Goal: Task Accomplishment & Management: Complete application form

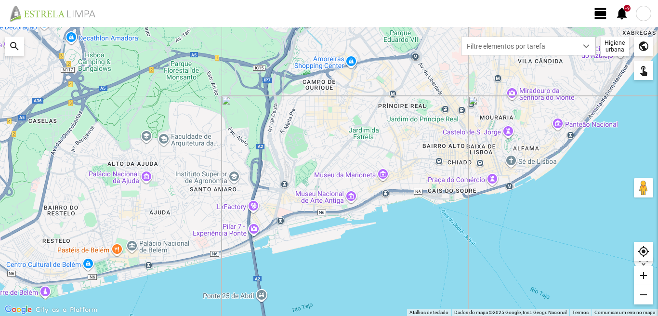
click at [601, 13] on span "view_day" at bounding box center [600, 13] width 14 height 14
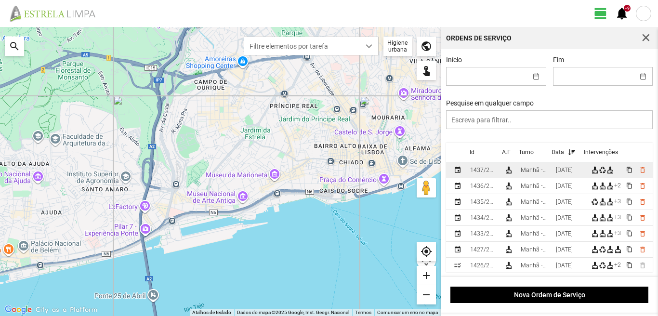
click at [573, 173] on div "[DATE]" at bounding box center [564, 170] width 17 height 7
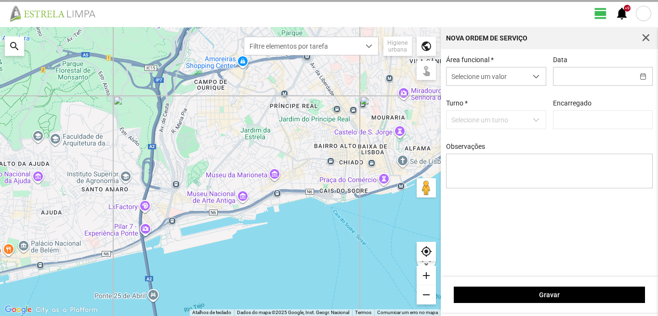
type input "[DATE]"
type input "[PERSON_NAME]"
type textarea "6-39-descanso ao serviço-10-17-22-25-36-44-45-47-49-50"
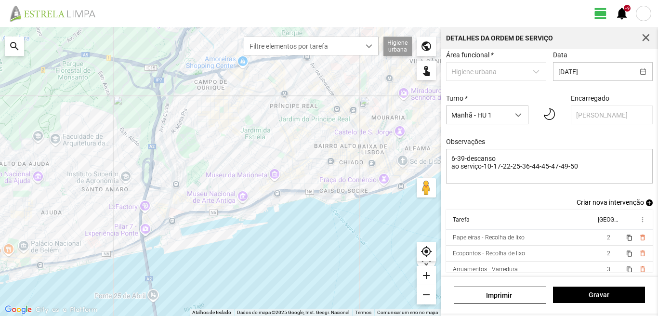
scroll to position [53, 0]
click at [646, 199] on span "add" at bounding box center [649, 202] width 7 height 7
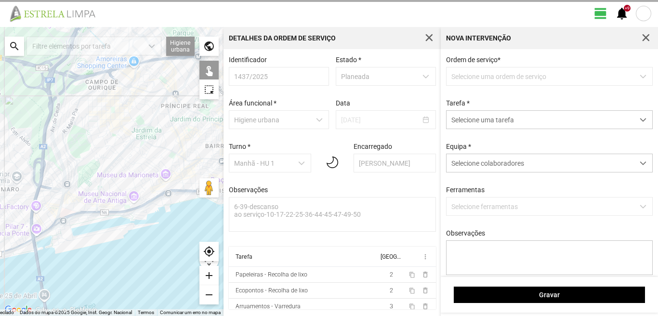
scroll to position [2, 0]
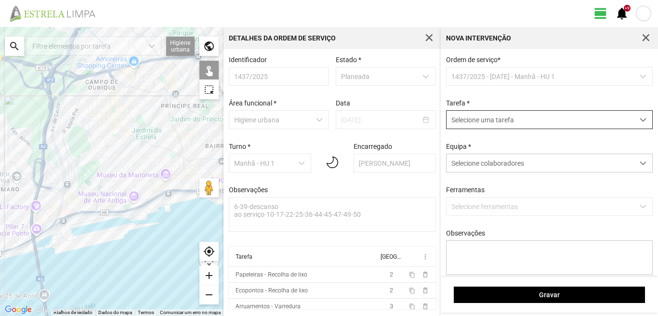
click at [497, 123] on span "Selecione uma tarefa" at bounding box center [540, 120] width 187 height 18
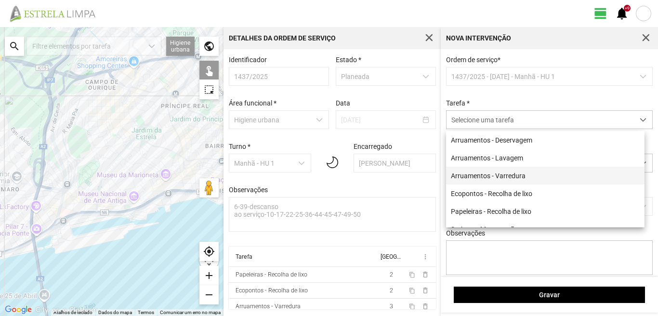
click at [486, 178] on li "Arruamentos - Varredura" at bounding box center [545, 176] width 198 height 18
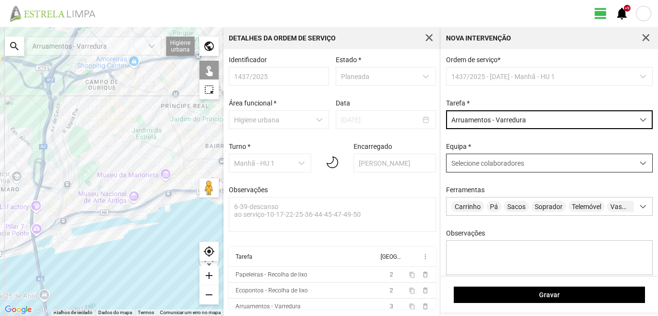
click at [485, 163] on span "Selecione colaboradores" at bounding box center [487, 163] width 73 height 8
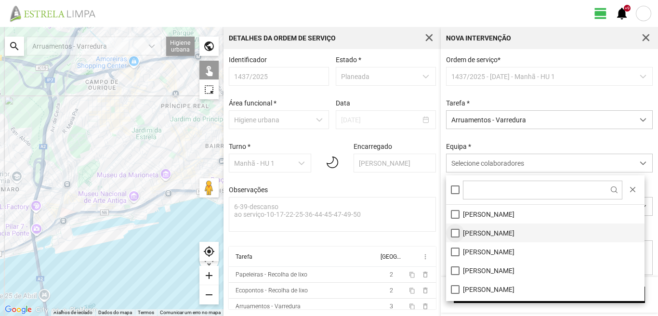
click at [454, 233] on li "[PERSON_NAME]" at bounding box center [545, 232] width 198 height 19
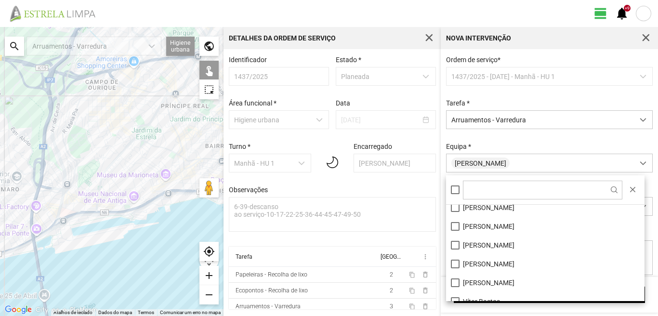
scroll to position [129, 0]
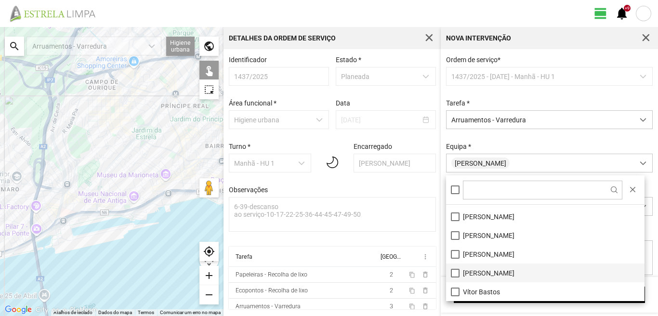
click at [455, 275] on li "[PERSON_NAME]" at bounding box center [545, 272] width 198 height 19
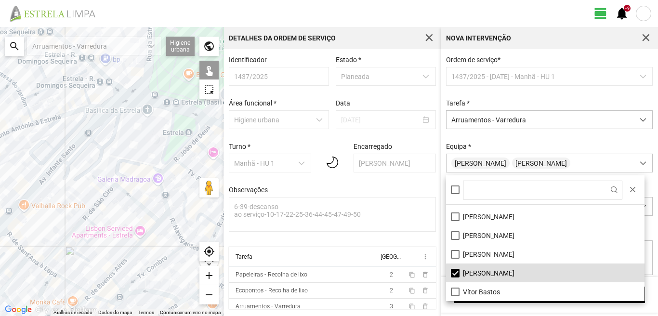
click at [166, 196] on div at bounding box center [111, 171] width 223 height 289
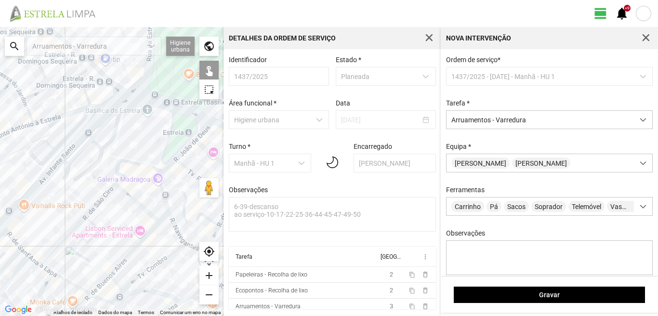
click at [165, 197] on div at bounding box center [111, 171] width 223 height 289
click at [167, 168] on div at bounding box center [111, 171] width 223 height 289
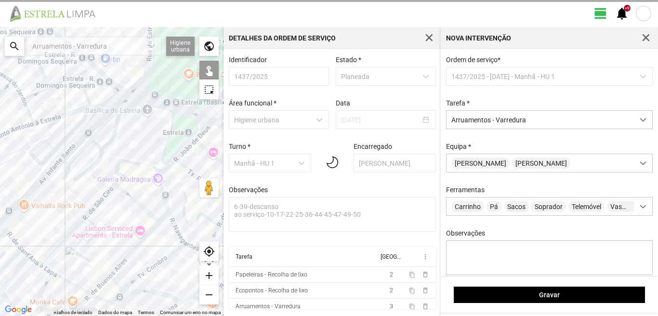
click at [183, 153] on div at bounding box center [111, 171] width 223 height 289
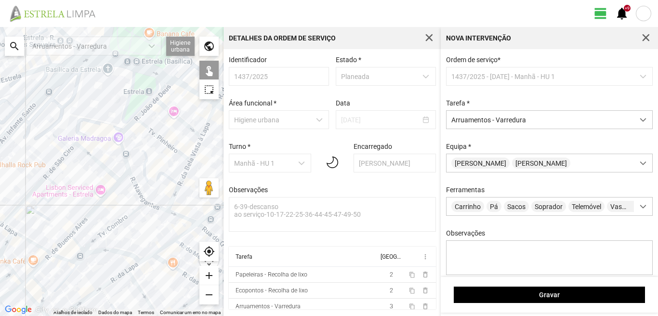
drag, startPoint x: 185, startPoint y: 191, endPoint x: 147, endPoint y: 150, distance: 55.9
click at [147, 150] on div at bounding box center [111, 171] width 223 height 289
click at [136, 186] on div at bounding box center [111, 171] width 223 height 289
click at [148, 180] on div at bounding box center [111, 171] width 223 height 289
click at [152, 205] on div at bounding box center [111, 171] width 223 height 289
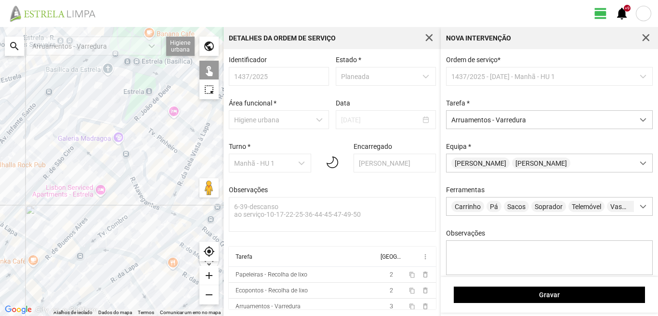
click at [178, 215] on div at bounding box center [111, 171] width 223 height 289
click at [174, 194] on div at bounding box center [111, 171] width 223 height 289
click at [185, 169] on div at bounding box center [111, 171] width 223 height 289
click at [174, 150] on div at bounding box center [111, 171] width 223 height 289
click at [184, 122] on div at bounding box center [111, 171] width 223 height 289
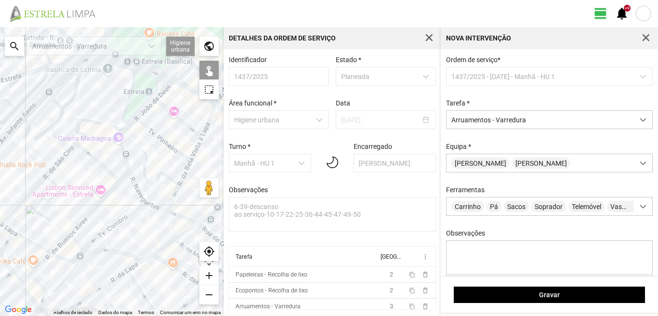
click at [167, 86] on div at bounding box center [111, 171] width 223 height 289
click at [206, 129] on div at bounding box center [111, 171] width 223 height 289
click at [194, 151] on div at bounding box center [111, 171] width 223 height 289
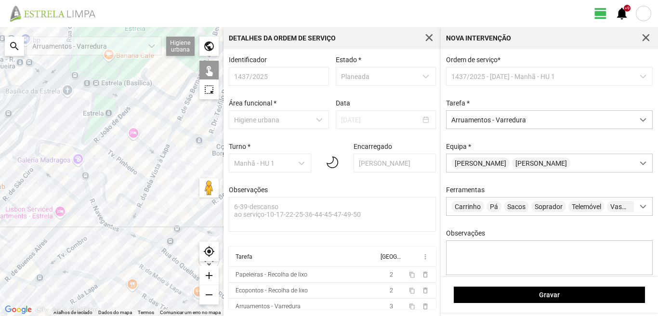
drag, startPoint x: 191, startPoint y: 146, endPoint x: 142, endPoint y: 178, distance: 58.5
click at [142, 178] on div at bounding box center [111, 171] width 223 height 289
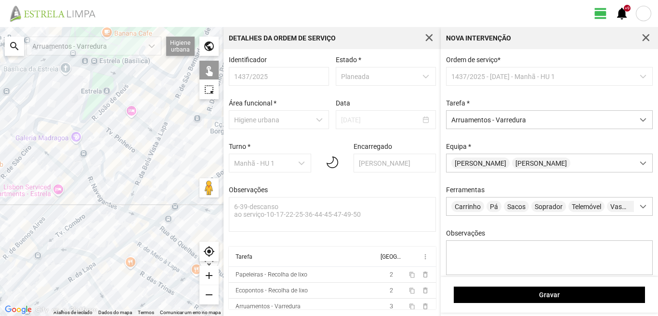
drag, startPoint x: 151, startPoint y: 237, endPoint x: 156, endPoint y: 186, distance: 50.9
click at [156, 186] on div at bounding box center [111, 171] width 223 height 289
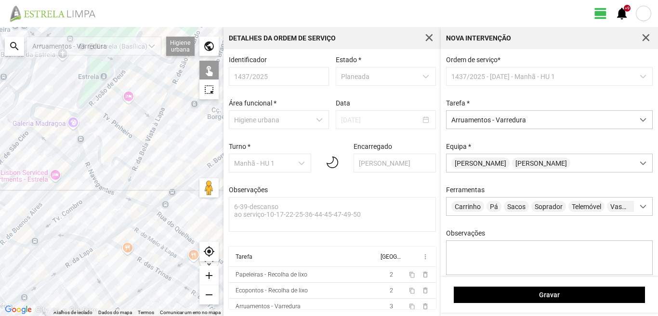
click at [166, 220] on div at bounding box center [111, 171] width 223 height 289
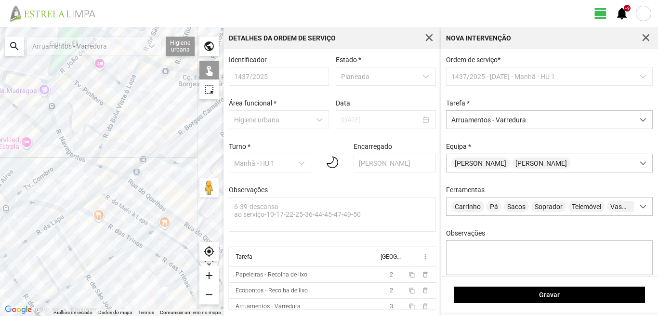
drag, startPoint x: 183, startPoint y: 211, endPoint x: 151, endPoint y: 179, distance: 45.6
click at [153, 180] on div at bounding box center [111, 171] width 223 height 289
click at [181, 219] on div at bounding box center [111, 171] width 223 height 289
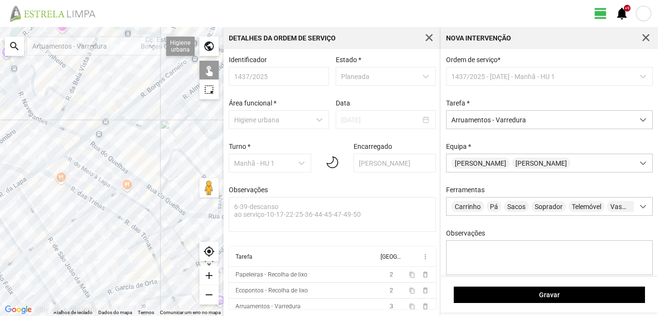
drag, startPoint x: 185, startPoint y: 213, endPoint x: 150, endPoint y: 178, distance: 49.4
click at [150, 178] on div at bounding box center [111, 171] width 223 height 289
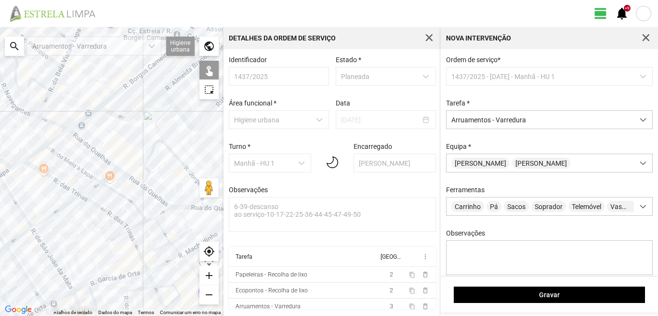
click at [157, 196] on div at bounding box center [111, 171] width 223 height 289
click at [146, 170] on div at bounding box center [111, 171] width 223 height 289
click at [122, 153] on div at bounding box center [111, 171] width 223 height 289
click at [156, 133] on div at bounding box center [111, 171] width 223 height 289
click at [179, 159] on div at bounding box center [111, 171] width 223 height 289
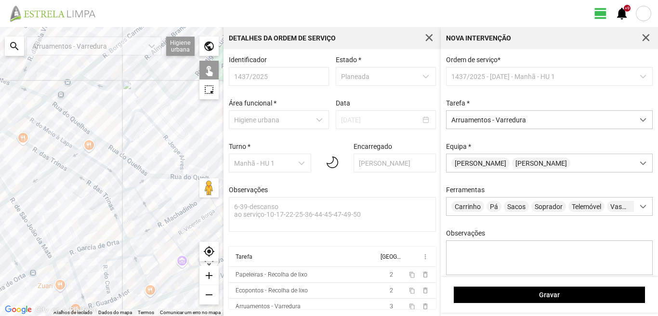
drag, startPoint x: 185, startPoint y: 194, endPoint x: 158, endPoint y: 158, distance: 45.1
click at [163, 161] on div at bounding box center [111, 171] width 223 height 289
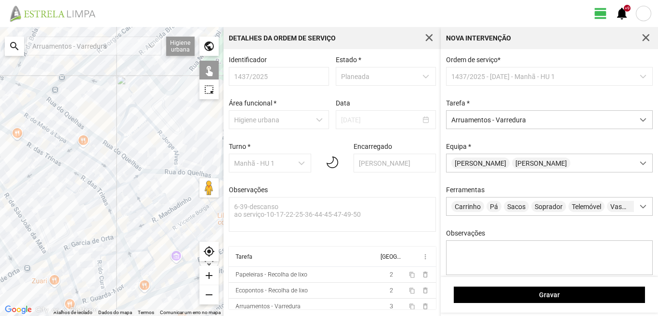
click at [167, 172] on div at bounding box center [111, 171] width 223 height 289
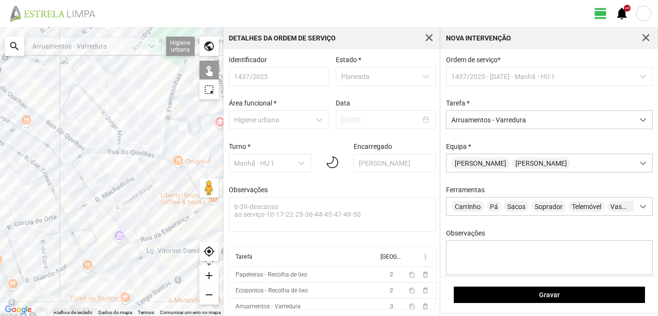
drag, startPoint x: 184, startPoint y: 170, endPoint x: 128, endPoint y: 149, distance: 60.0
click at [128, 149] on div at bounding box center [111, 171] width 223 height 289
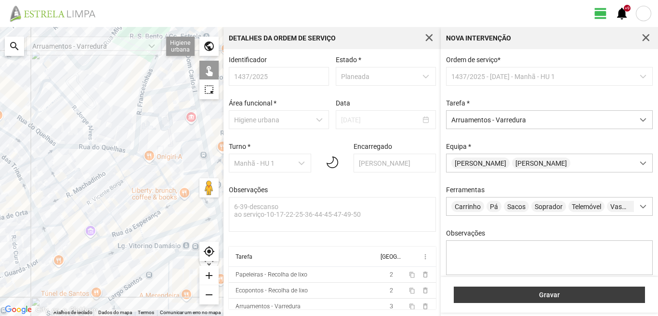
click at [551, 296] on span "Gravar" at bounding box center [549, 295] width 181 height 8
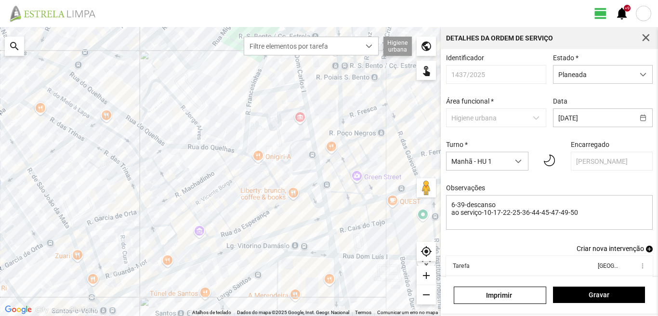
click at [646, 252] on span "add" at bounding box center [649, 249] width 7 height 7
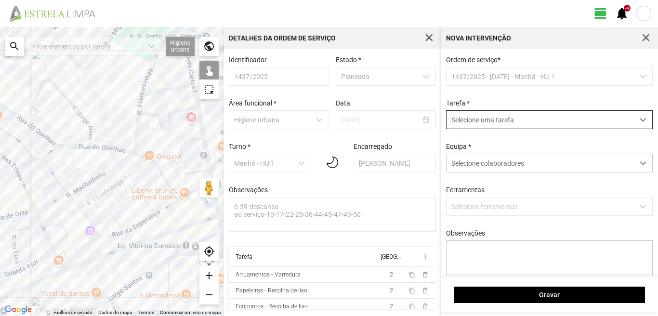
click at [557, 120] on span "Selecione uma tarefa" at bounding box center [540, 120] width 187 height 18
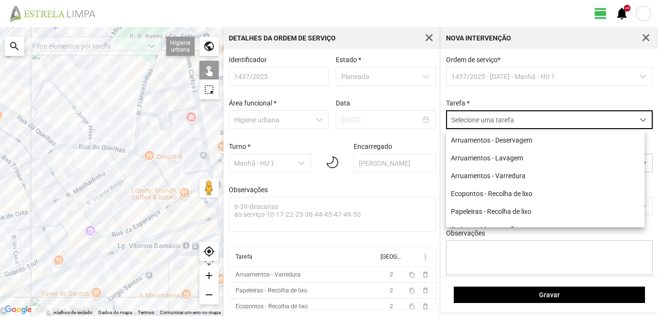
scroll to position [5, 43]
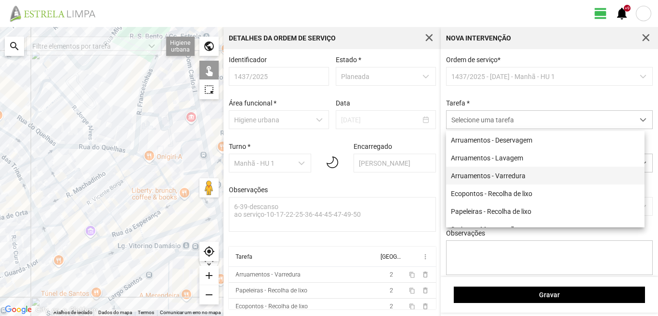
click at [502, 172] on li "Arruamentos - Varredura" at bounding box center [545, 176] width 198 height 18
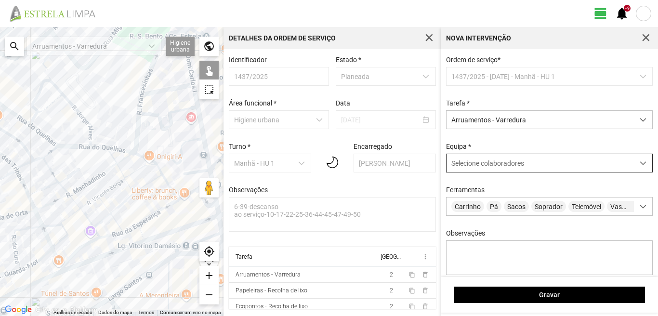
click at [500, 160] on div "Selecione colaboradores" at bounding box center [540, 163] width 187 height 18
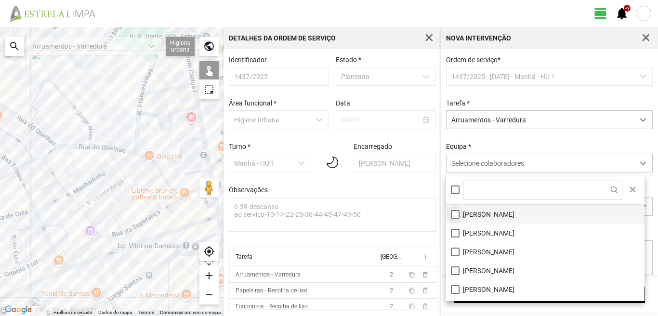
click at [456, 212] on li "[PERSON_NAME]" at bounding box center [545, 214] width 198 height 19
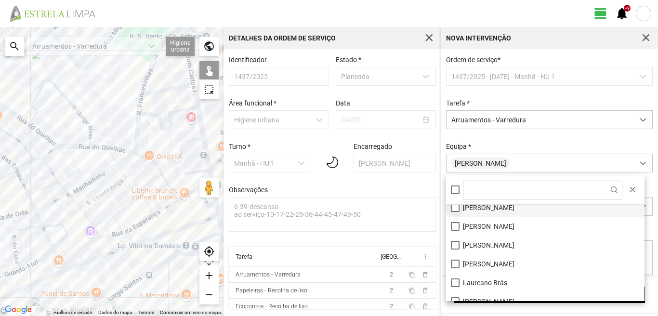
scroll to position [48, 0]
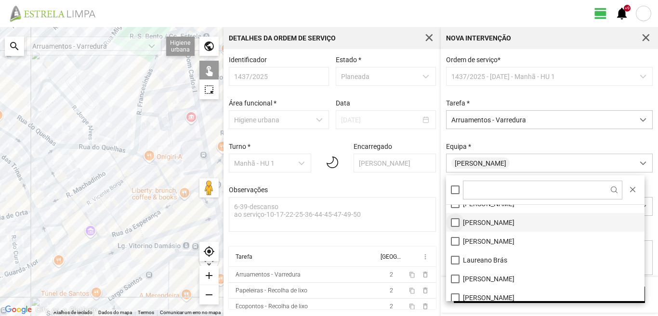
click at [455, 222] on li "[PERSON_NAME]" at bounding box center [545, 222] width 198 height 19
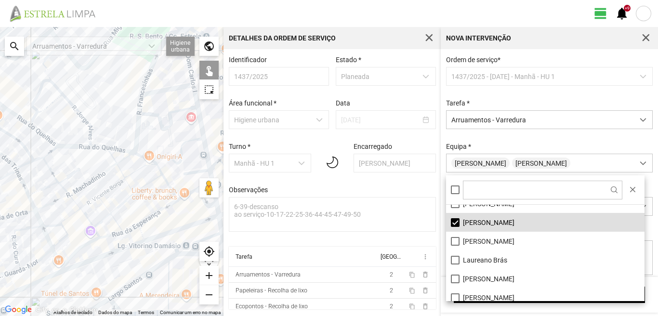
drag, startPoint x: 117, startPoint y: 132, endPoint x: 112, endPoint y: 263, distance: 130.6
click at [112, 263] on div at bounding box center [111, 171] width 223 height 289
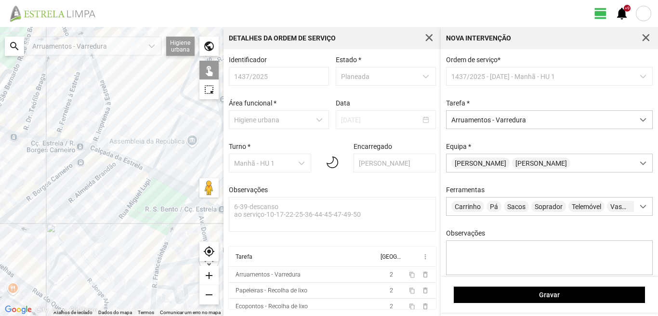
drag, startPoint x: 81, startPoint y: 172, endPoint x: 104, endPoint y: 202, distance: 37.8
click at [104, 202] on div at bounding box center [111, 171] width 223 height 289
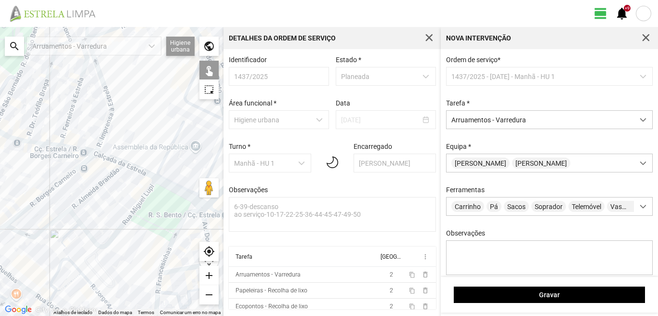
click at [179, 191] on div at bounding box center [111, 171] width 223 height 289
click at [197, 201] on div at bounding box center [111, 171] width 223 height 289
click at [139, 171] on div at bounding box center [111, 171] width 223 height 289
click at [106, 158] on div at bounding box center [111, 171] width 223 height 289
click at [84, 151] on div at bounding box center [111, 171] width 223 height 289
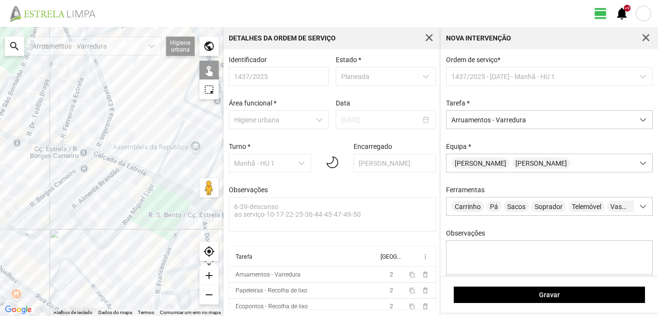
click at [48, 143] on div at bounding box center [111, 171] width 223 height 289
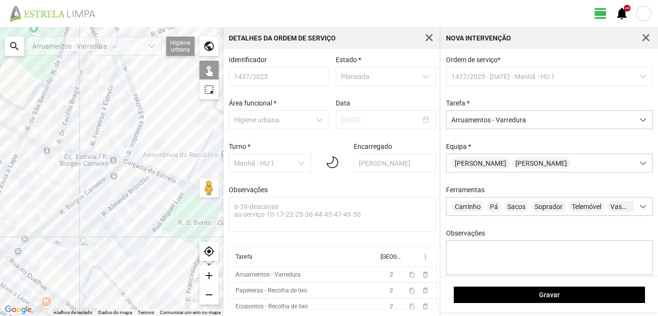
drag, startPoint x: 30, startPoint y: 143, endPoint x: 72, endPoint y: 157, distance: 44.3
click at [72, 157] on div at bounding box center [111, 171] width 223 height 289
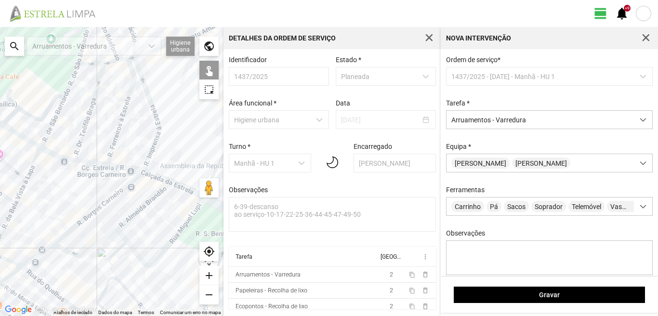
click at [55, 156] on div at bounding box center [111, 171] width 223 height 289
click at [22, 137] on div at bounding box center [111, 171] width 223 height 289
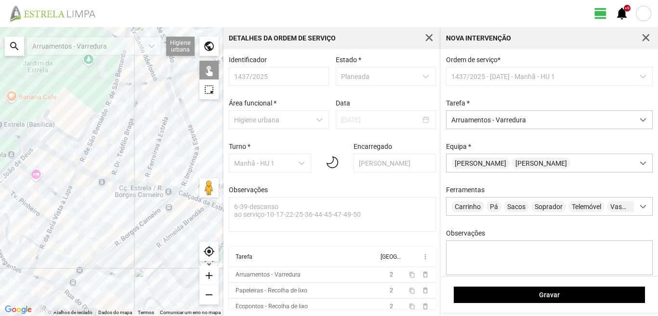
drag, startPoint x: 22, startPoint y: 137, endPoint x: 69, endPoint y: 159, distance: 51.9
click at [69, 159] on div at bounding box center [111, 171] width 223 height 289
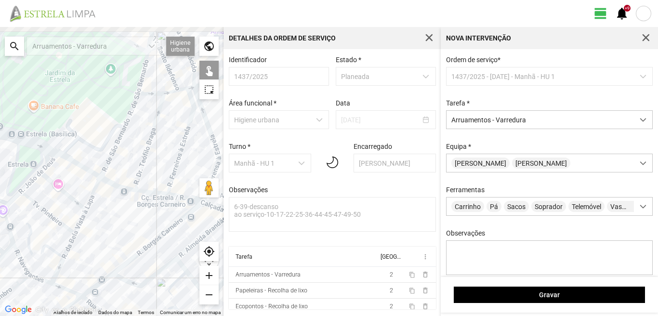
drag, startPoint x: 62, startPoint y: 129, endPoint x: 77, endPoint y: 145, distance: 22.5
click at [74, 144] on div at bounding box center [111, 171] width 223 height 289
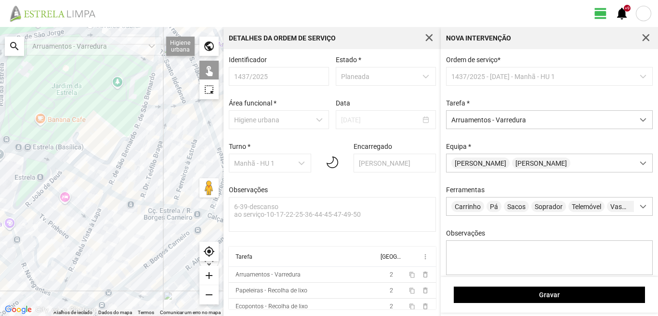
click at [81, 147] on div at bounding box center [111, 171] width 223 height 289
click at [49, 166] on div at bounding box center [111, 171] width 223 height 289
click at [55, 163] on div at bounding box center [111, 171] width 223 height 289
drag, startPoint x: 33, startPoint y: 154, endPoint x: 81, endPoint y: 161, distance: 48.6
click at [81, 161] on div at bounding box center [111, 171] width 223 height 289
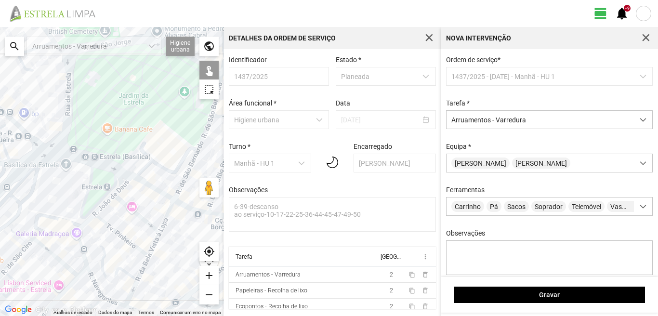
drag, startPoint x: 48, startPoint y: 150, endPoint x: 67, endPoint y: 170, distance: 27.6
click at [67, 170] on div at bounding box center [111, 171] width 223 height 289
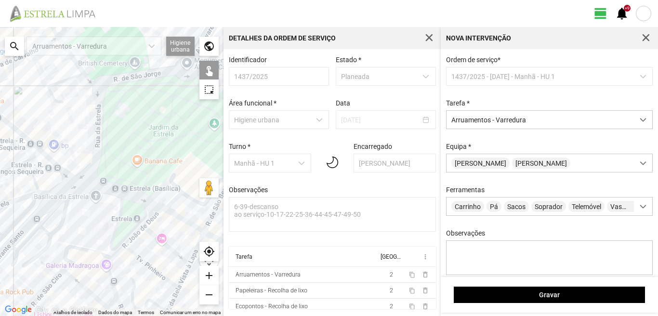
click at [58, 169] on div at bounding box center [111, 171] width 223 height 289
click at [67, 172] on div at bounding box center [111, 171] width 223 height 289
click at [35, 154] on div at bounding box center [111, 171] width 223 height 289
click at [40, 152] on div at bounding box center [111, 171] width 223 height 289
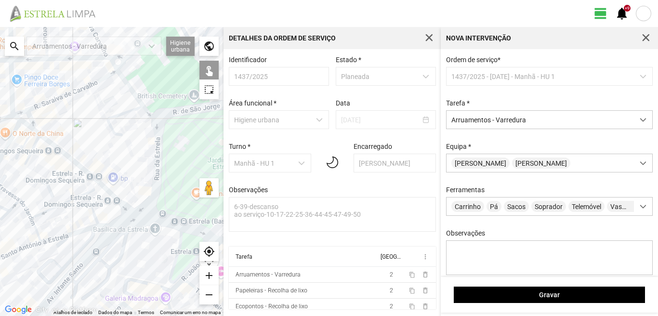
drag, startPoint x: 24, startPoint y: 133, endPoint x: 86, endPoint y: 165, distance: 69.6
click at [86, 165] on div at bounding box center [111, 171] width 223 height 289
click at [37, 137] on div at bounding box center [111, 171] width 223 height 289
click at [29, 133] on div at bounding box center [111, 171] width 223 height 289
click at [27, 126] on div at bounding box center [111, 171] width 223 height 289
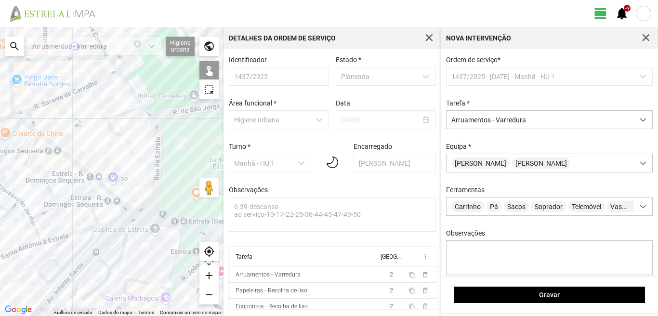
click at [37, 133] on div at bounding box center [111, 171] width 223 height 289
click at [18, 119] on div at bounding box center [111, 171] width 223 height 289
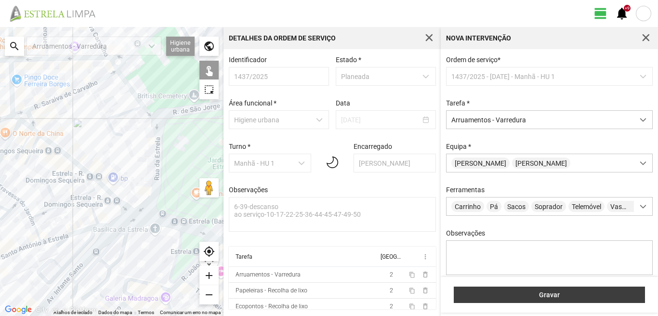
click at [558, 291] on span "Gravar" at bounding box center [549, 295] width 181 height 8
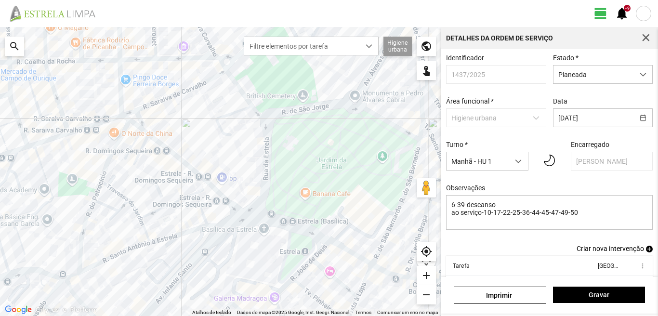
click at [646, 250] on span "add" at bounding box center [649, 249] width 7 height 7
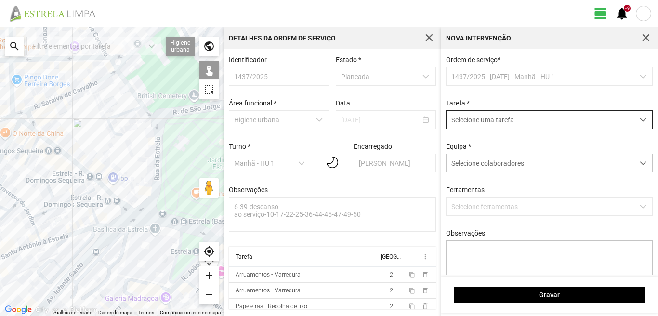
click at [553, 123] on span "Selecione uma tarefa" at bounding box center [540, 120] width 187 height 18
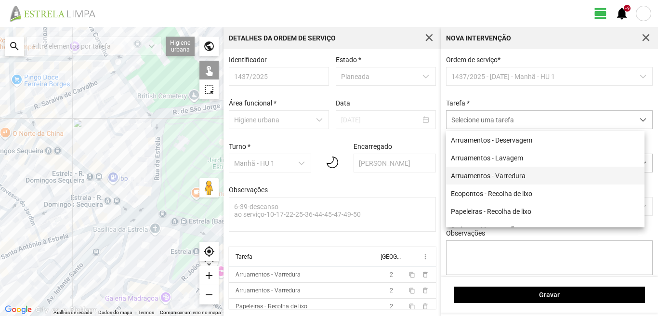
click at [513, 179] on li "Arruamentos - Varredura" at bounding box center [545, 176] width 198 height 18
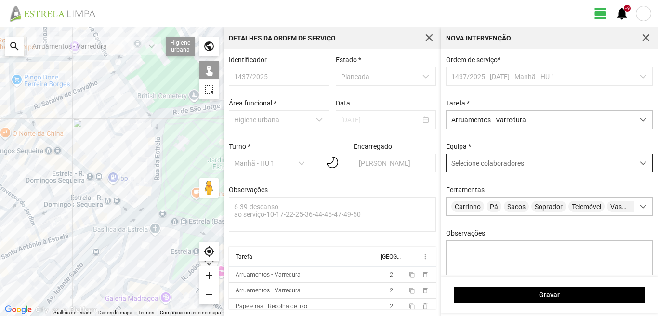
click at [513, 167] on span "Selecione colaboradores" at bounding box center [487, 163] width 73 height 8
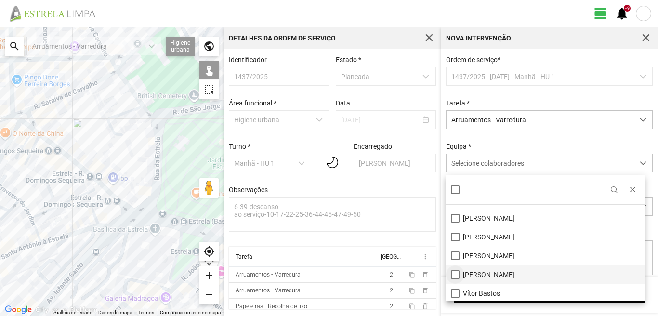
scroll to position [129, 0]
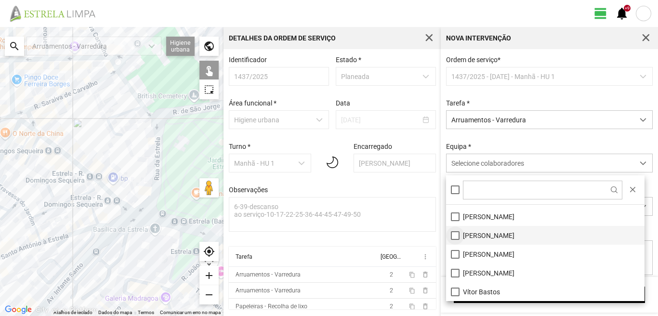
click at [456, 232] on li "[PERSON_NAME]" at bounding box center [545, 235] width 198 height 19
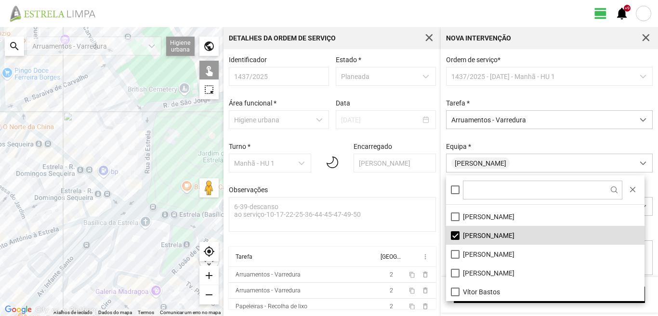
drag, startPoint x: 164, startPoint y: 289, endPoint x: 78, endPoint y: 240, distance: 99.7
click at [83, 243] on div at bounding box center [111, 171] width 223 height 289
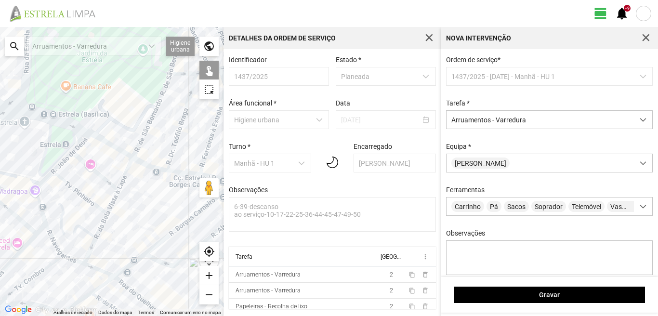
drag, startPoint x: 142, startPoint y: 249, endPoint x: 171, endPoint y: 198, distance: 58.7
click at [170, 202] on div at bounding box center [111, 171] width 223 height 289
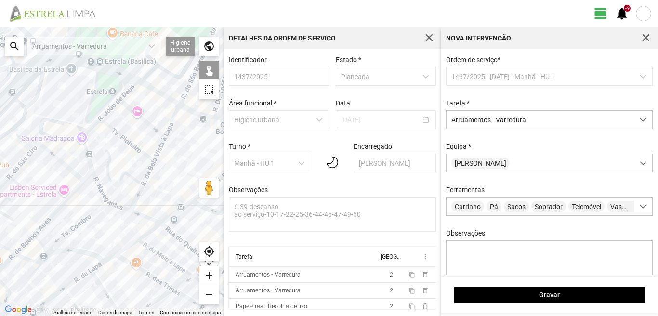
drag, startPoint x: 67, startPoint y: 265, endPoint x: 116, endPoint y: 226, distance: 62.4
click at [116, 226] on div at bounding box center [111, 171] width 223 height 289
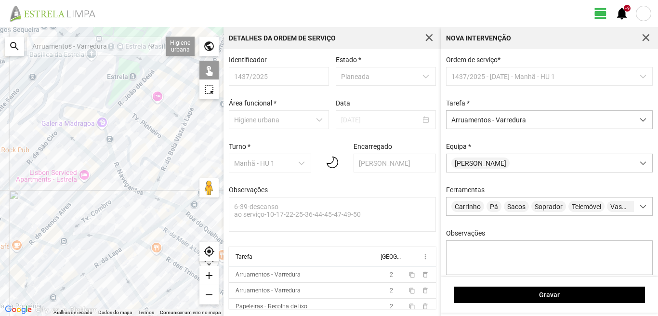
click at [47, 299] on div at bounding box center [111, 171] width 223 height 289
click at [67, 286] on div at bounding box center [111, 171] width 223 height 289
click at [97, 265] on div at bounding box center [111, 171] width 223 height 289
click at [129, 243] on div at bounding box center [111, 171] width 223 height 289
click at [148, 231] on div at bounding box center [111, 171] width 223 height 289
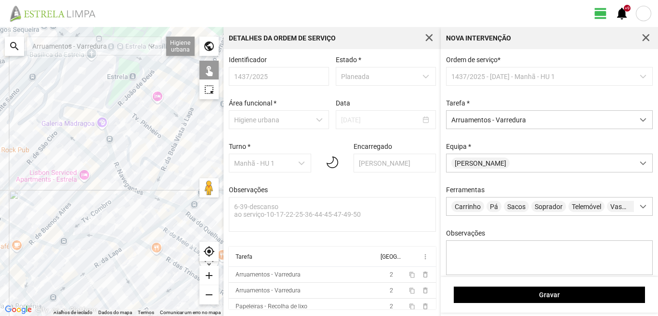
click at [171, 215] on div at bounding box center [111, 171] width 223 height 289
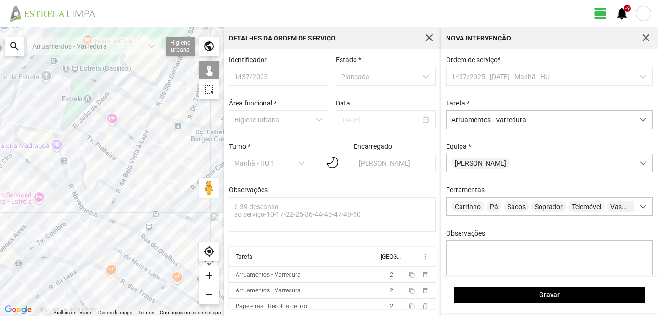
drag, startPoint x: 185, startPoint y: 207, endPoint x: 128, endPoint y: 234, distance: 63.3
click at [128, 234] on div at bounding box center [111, 171] width 223 height 289
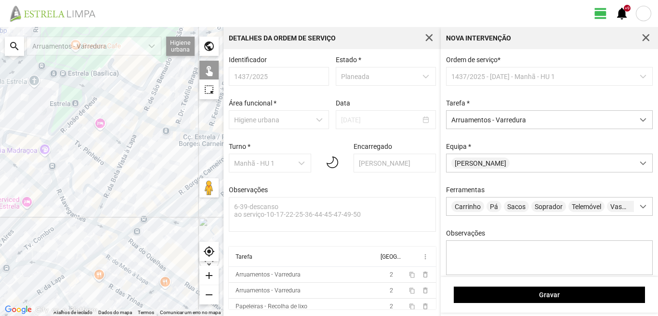
click at [140, 223] on div at bounding box center [111, 171] width 223 height 289
click at [166, 203] on div at bounding box center [111, 171] width 223 height 289
click at [166, 219] on div at bounding box center [111, 171] width 223 height 289
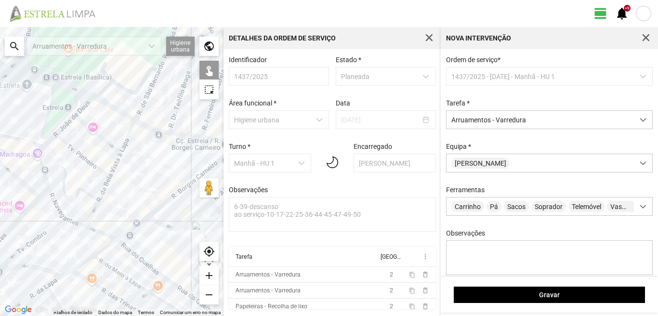
drag, startPoint x: 171, startPoint y: 206, endPoint x: 75, endPoint y: 243, distance: 103.2
click at [75, 242] on div at bounding box center [111, 171] width 223 height 289
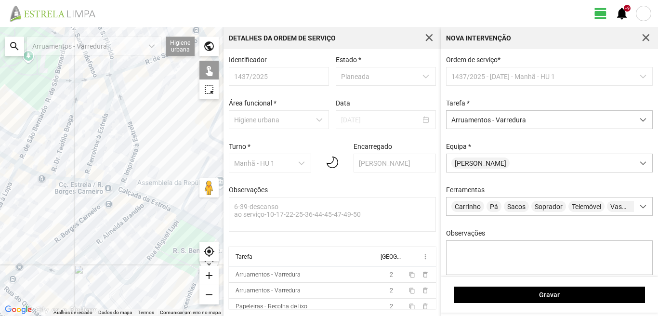
click at [119, 225] on div at bounding box center [111, 171] width 223 height 289
click at [103, 258] on div at bounding box center [111, 171] width 223 height 289
click at [101, 264] on div at bounding box center [111, 171] width 223 height 289
click at [114, 270] on div at bounding box center [111, 171] width 223 height 289
click at [86, 280] on div at bounding box center [111, 171] width 223 height 289
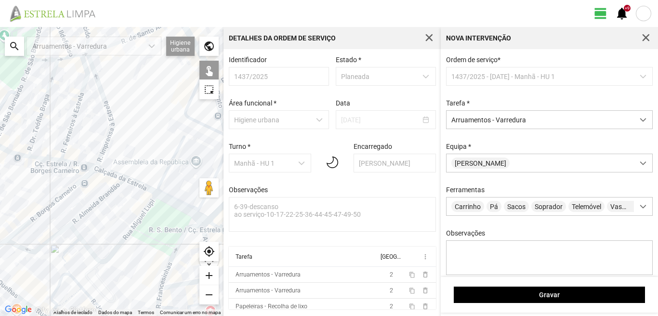
drag, startPoint x: 148, startPoint y: 284, endPoint x: 110, endPoint y: 250, distance: 51.2
click at [112, 252] on div at bounding box center [111, 171] width 223 height 289
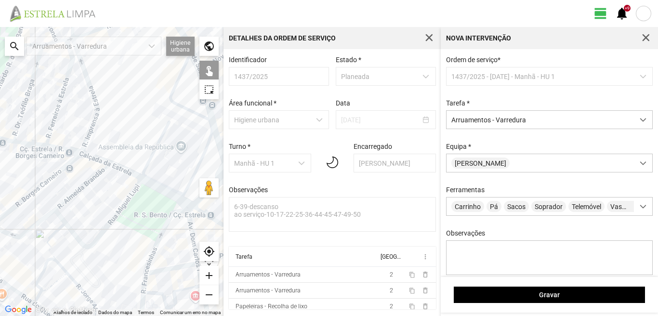
click at [158, 241] on div at bounding box center [111, 171] width 223 height 289
click at [143, 290] on div at bounding box center [111, 171] width 223 height 289
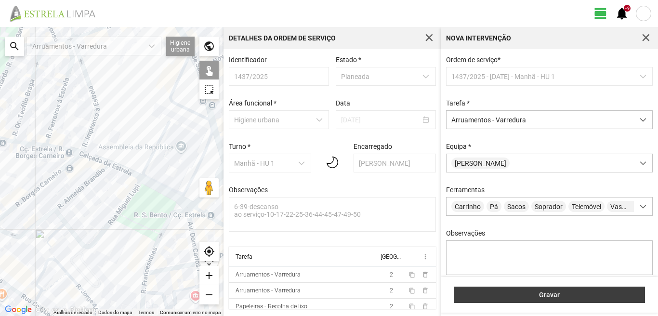
click at [511, 293] on span "Gravar" at bounding box center [549, 295] width 181 height 8
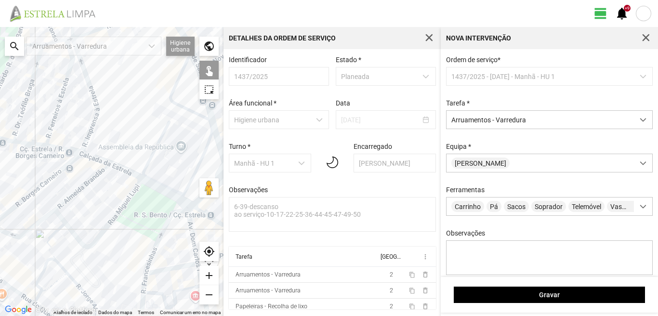
click at [45, 250] on div at bounding box center [111, 171] width 223 height 289
click at [50, 246] on div at bounding box center [111, 171] width 223 height 289
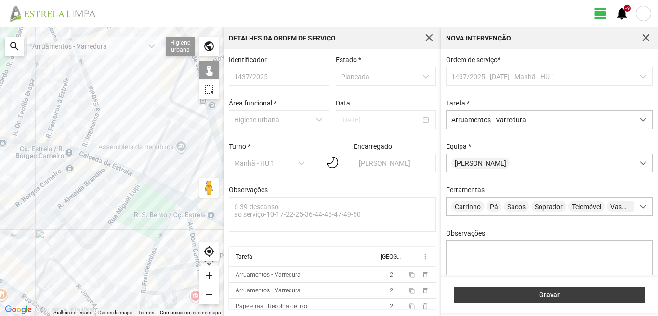
click at [502, 295] on span "Gravar" at bounding box center [549, 295] width 181 height 8
